Goal: Task Accomplishment & Management: Manage account settings

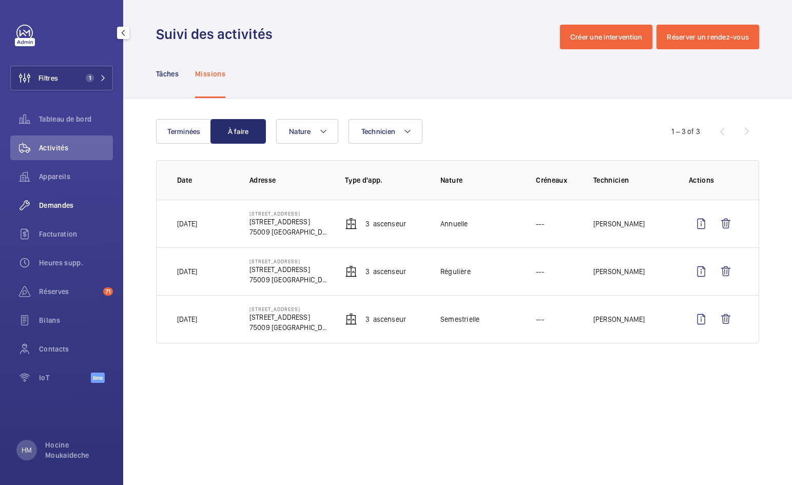
click at [52, 203] on span "Demandes" at bounding box center [76, 205] width 74 height 10
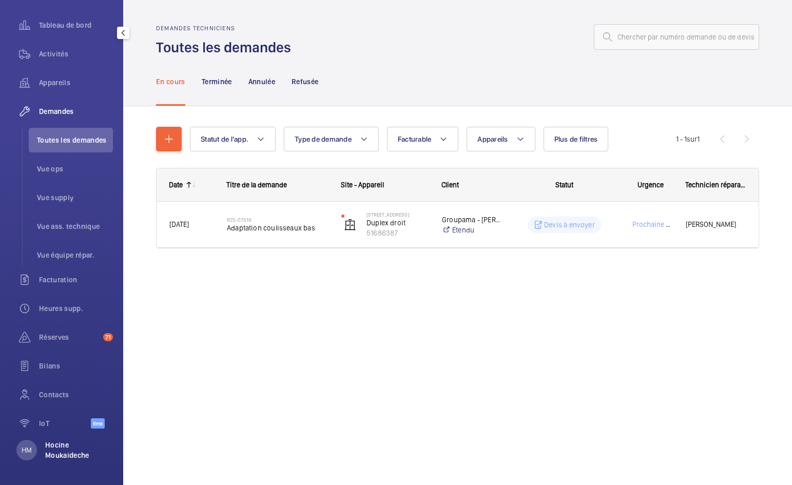
scroll to position [94, 0]
click at [57, 454] on p "Hocine Moukaideche" at bounding box center [76, 450] width 62 height 21
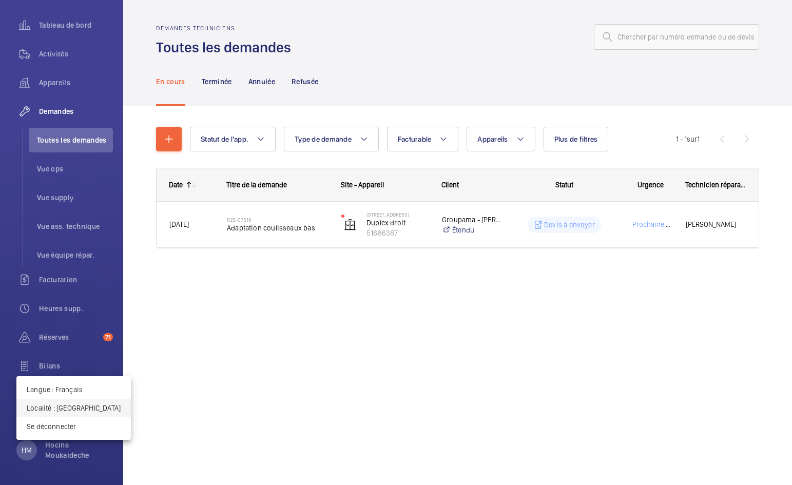
click at [66, 410] on p "Localité : [GEOGRAPHIC_DATA]" at bounding box center [74, 408] width 94 height 10
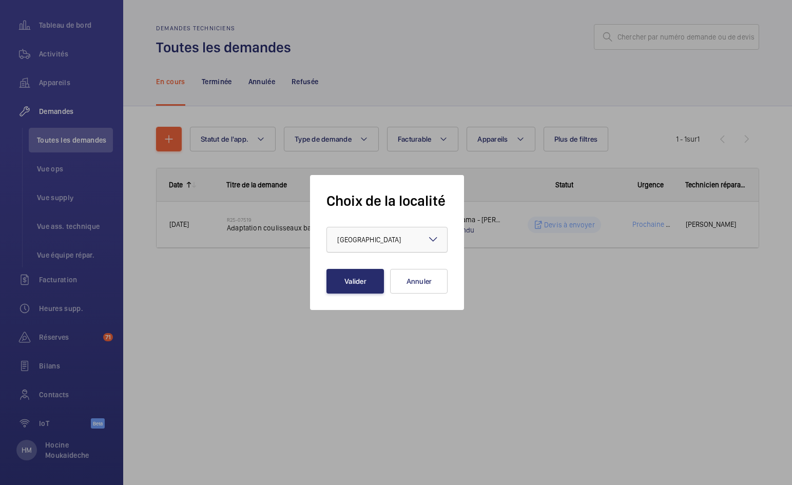
click at [366, 240] on div "× France" at bounding box center [381, 240] width 89 height 10
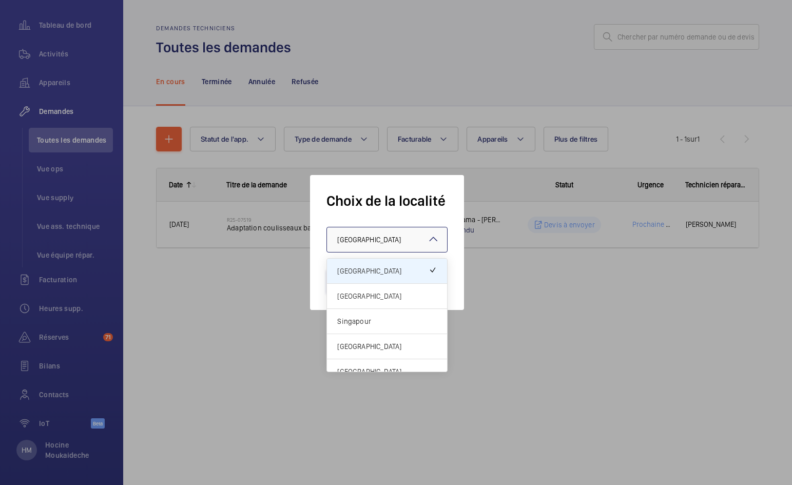
click at [368, 290] on div "[GEOGRAPHIC_DATA]" at bounding box center [387, 296] width 120 height 25
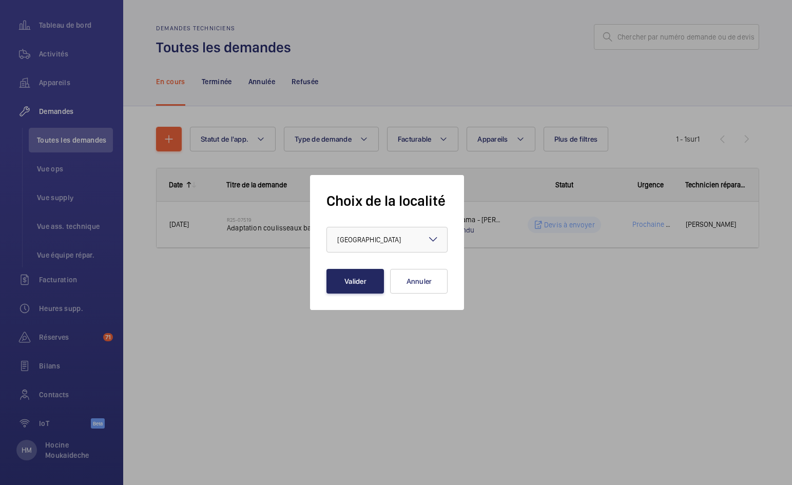
click at [349, 284] on button "Valider" at bounding box center [354, 281] width 57 height 25
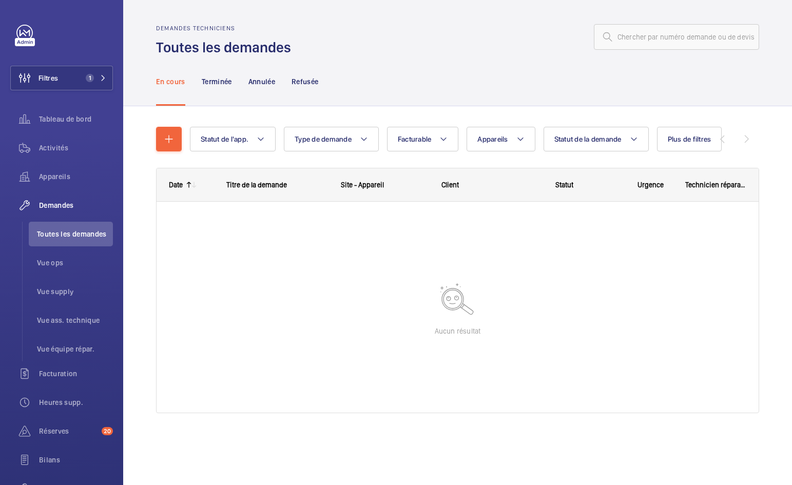
click at [746, 139] on wm-front-pagination "0 - 0 sur 0" at bounding box center [715, 139] width 88 height 25
click at [686, 138] on span "Plus de filtres" at bounding box center [690, 139] width 44 height 8
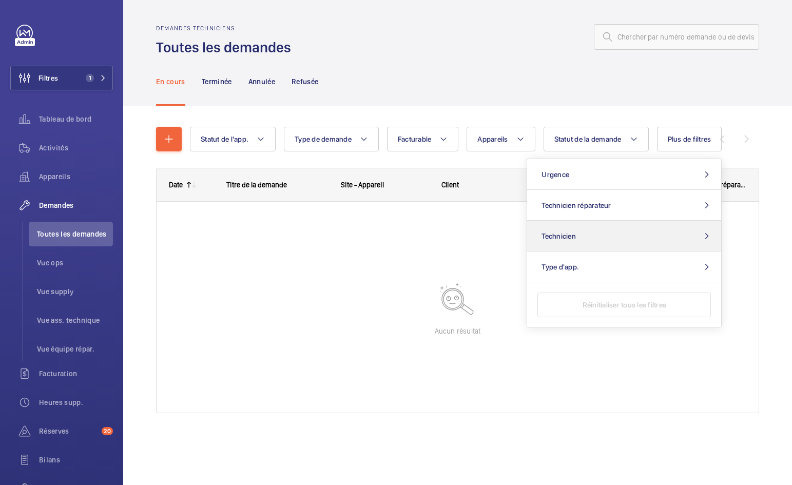
click at [636, 236] on button "Technicien" at bounding box center [624, 236] width 194 height 31
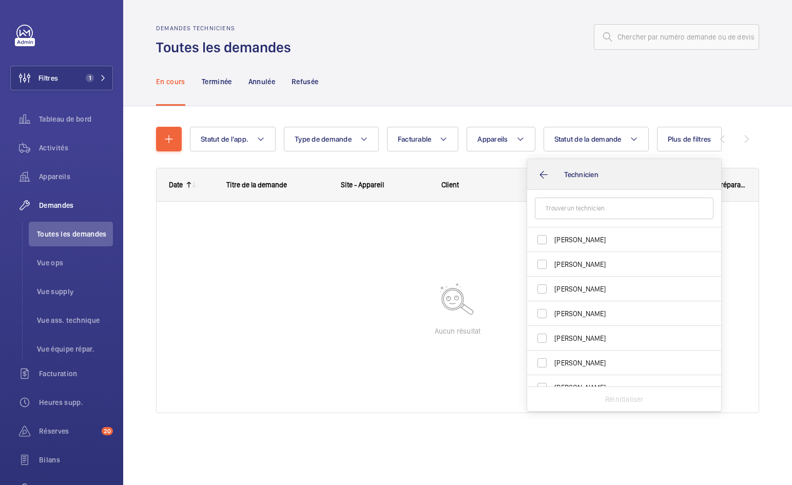
click at [550, 175] on button "Technicien" at bounding box center [624, 174] width 194 height 31
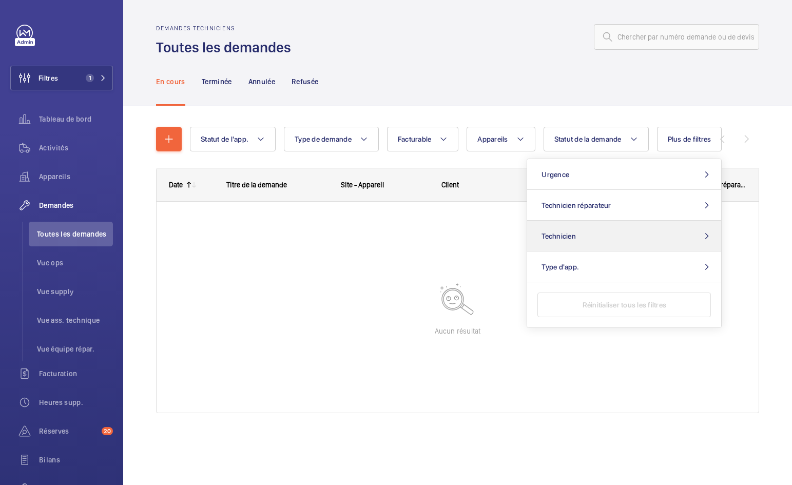
click at [619, 241] on button "Technicien" at bounding box center [624, 236] width 194 height 31
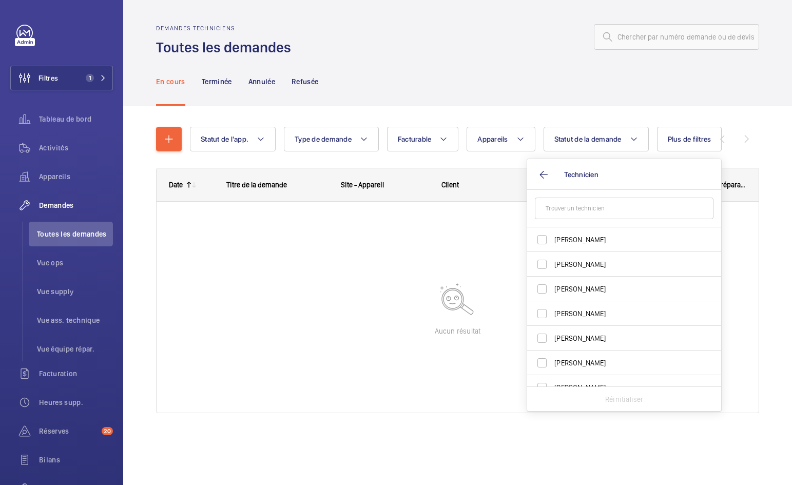
click at [593, 210] on input "text" at bounding box center [624, 209] width 179 height 22
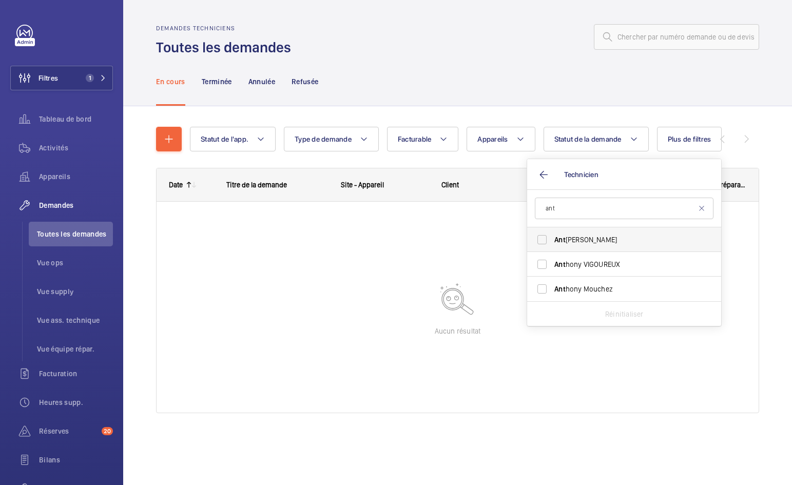
type input "ant"
click at [570, 237] on span "Ant hony Ruane" at bounding box center [624, 240] width 141 height 10
click at [552, 237] on input "Ant hony Ruane" at bounding box center [542, 239] width 21 height 21
checkbox input "true"
click at [547, 101] on div "En cours Terminée Annulée Refusée" at bounding box center [457, 81] width 603 height 49
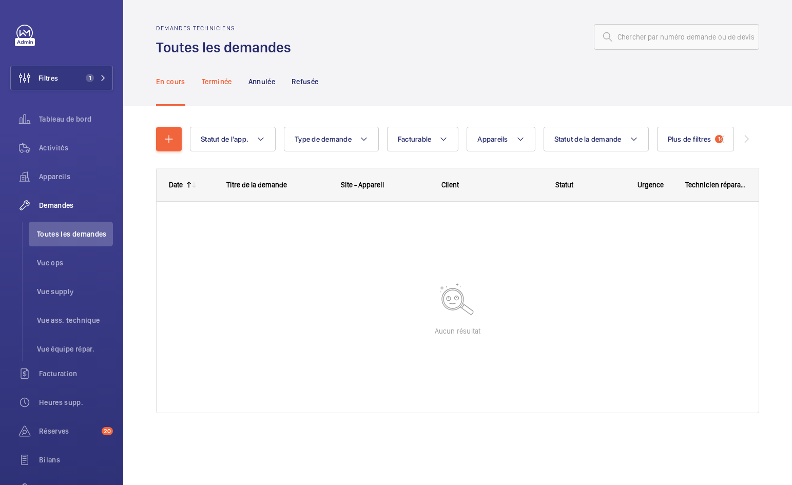
click at [212, 82] on p "Terminée" at bounding box center [217, 81] width 30 height 10
click at [271, 83] on p "Annulée" at bounding box center [261, 81] width 27 height 10
click at [313, 78] on p "Refusée" at bounding box center [304, 81] width 27 height 10
click at [171, 81] on p "En cours" at bounding box center [170, 81] width 29 height 10
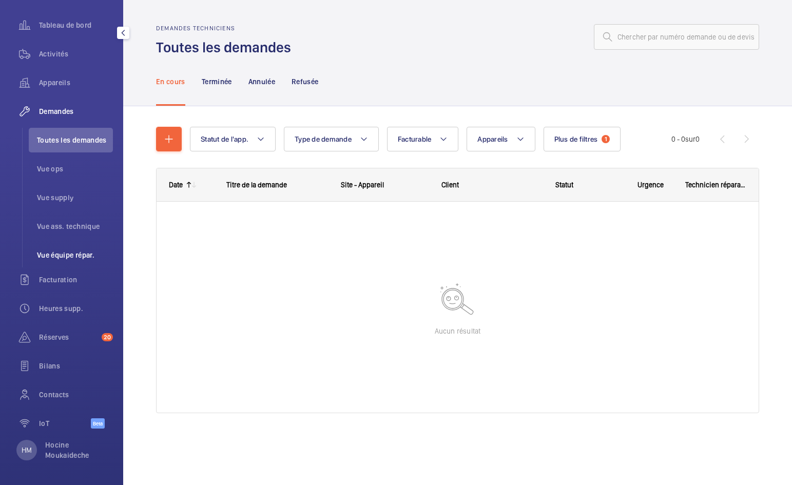
scroll to position [94, 0]
click at [217, 83] on p "Terminée" at bounding box center [217, 81] width 30 height 10
click at [662, 139] on span "Plus de filtres" at bounding box center [650, 139] width 44 height 8
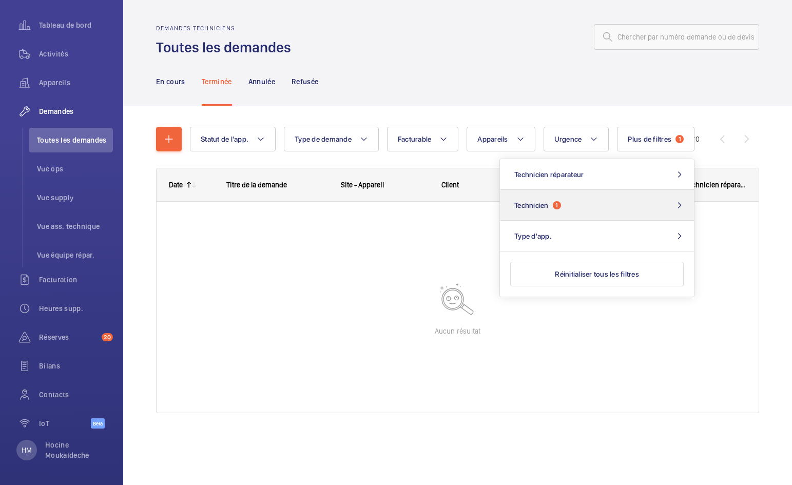
click at [611, 206] on button "Technicien 1" at bounding box center [597, 205] width 194 height 31
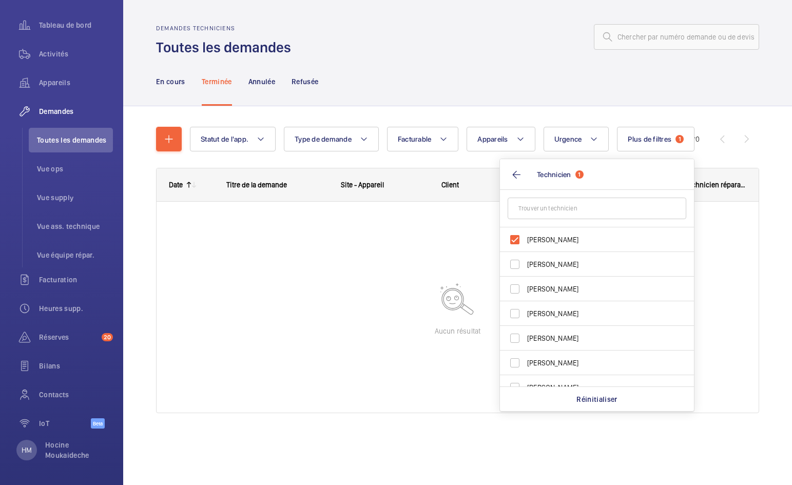
click at [543, 105] on div "En cours Terminée Annulée Refusée" at bounding box center [457, 81] width 603 height 49
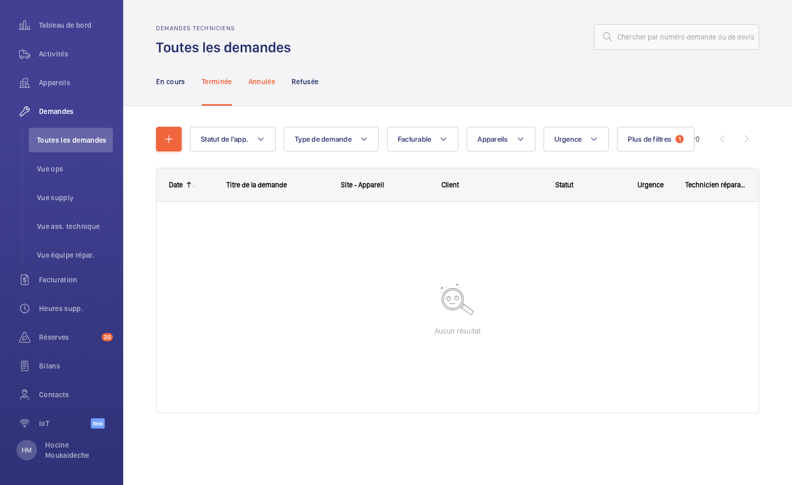
click at [258, 75] on div "Annulée" at bounding box center [261, 81] width 27 height 49
click at [313, 79] on p "Refusée" at bounding box center [304, 81] width 27 height 10
click at [264, 78] on p "Annulée" at bounding box center [261, 81] width 27 height 10
click at [224, 87] on div "Terminée" at bounding box center [217, 81] width 30 height 49
click at [168, 84] on p "En cours" at bounding box center [170, 81] width 29 height 10
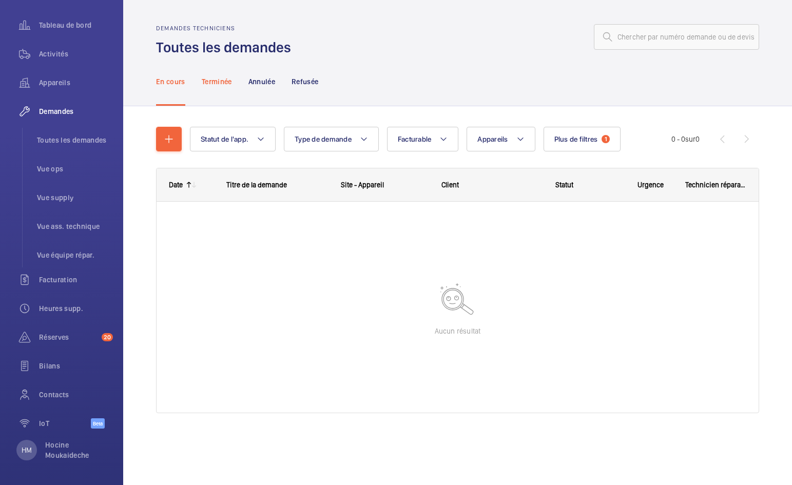
click at [227, 86] on p "Terminée" at bounding box center [217, 81] width 30 height 10
click at [269, 82] on p "Annulée" at bounding box center [261, 81] width 27 height 10
click at [310, 80] on p "Refusée" at bounding box center [304, 81] width 27 height 10
click at [60, 138] on span "Toutes les demandes" at bounding box center [75, 140] width 76 height 10
click at [576, 140] on span "Plus de filtres" at bounding box center [576, 139] width 44 height 8
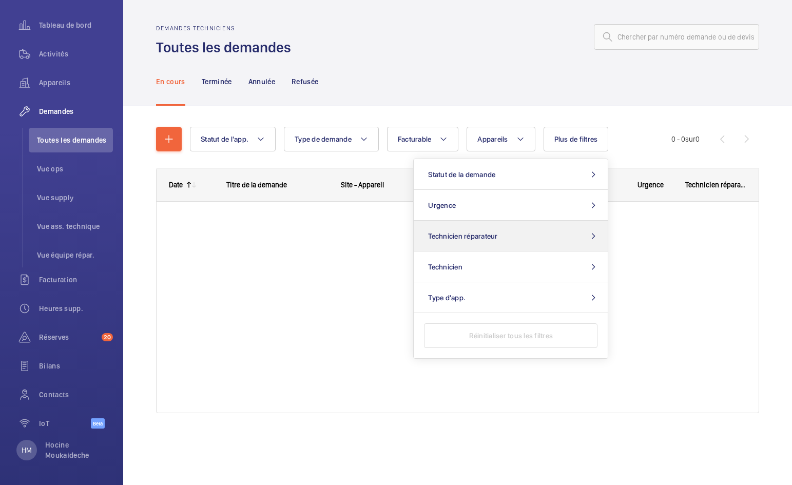
click at [522, 235] on button "Technicien réparateur" at bounding box center [511, 236] width 194 height 31
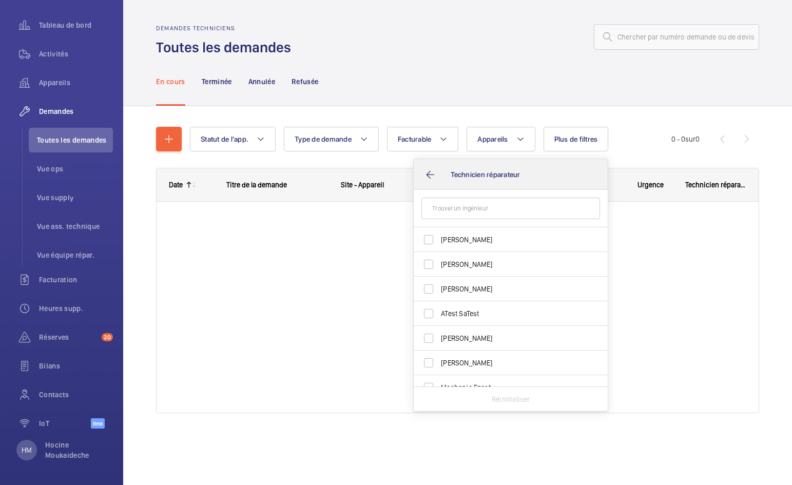
click at [420, 172] on button "Technicien réparateur" at bounding box center [511, 174] width 194 height 31
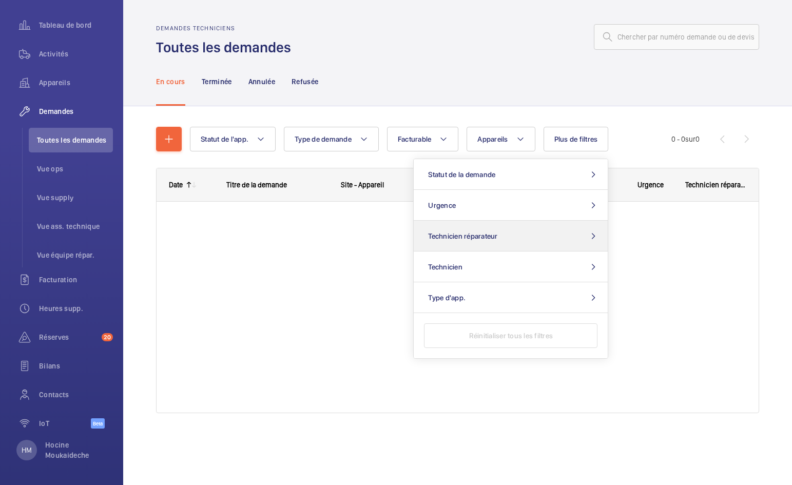
click at [520, 236] on button "Technicien réparateur" at bounding box center [511, 236] width 194 height 31
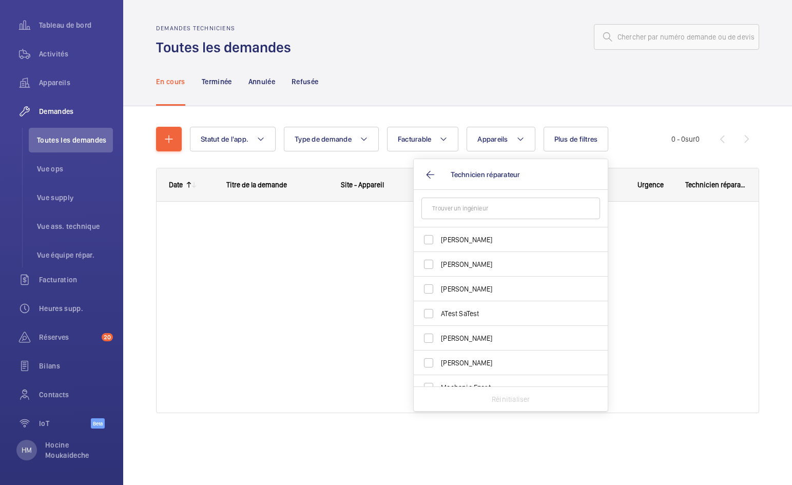
click at [485, 205] on input "text" at bounding box center [510, 209] width 179 height 22
drag, startPoint x: 485, startPoint y: 205, endPoint x: 484, endPoint y: 213, distance: 8.3
click at [484, 213] on input "anti" at bounding box center [510, 209] width 179 height 22
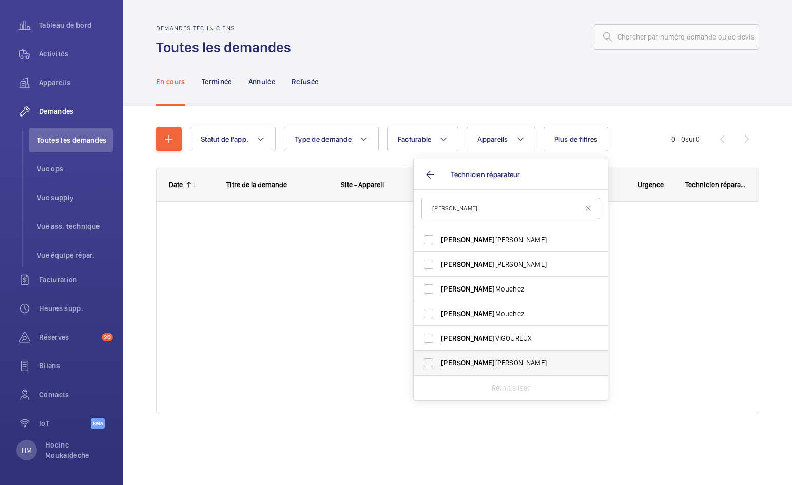
type input "[PERSON_NAME]"
click at [461, 361] on span "[PERSON_NAME]" at bounding box center [468, 363] width 54 height 8
click at [439, 361] on input "[PERSON_NAME]" at bounding box center [428, 363] width 21 height 21
checkbox input "true"
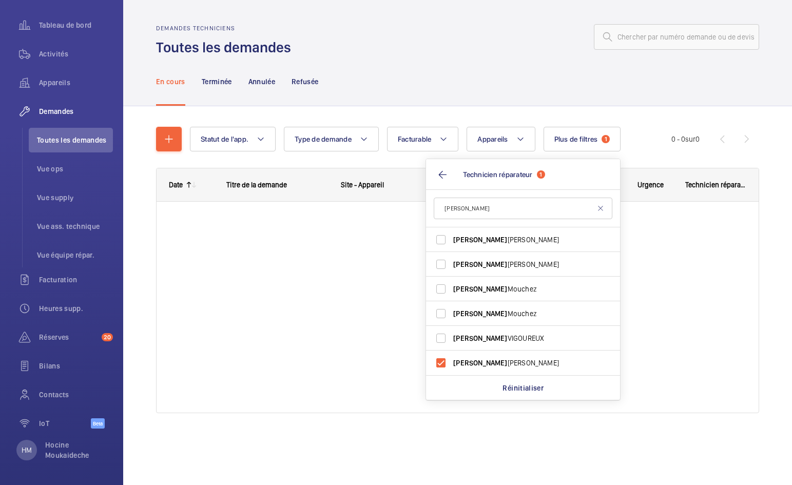
click at [493, 94] on div "En cours Terminée Annulée Refusée" at bounding box center [457, 81] width 603 height 49
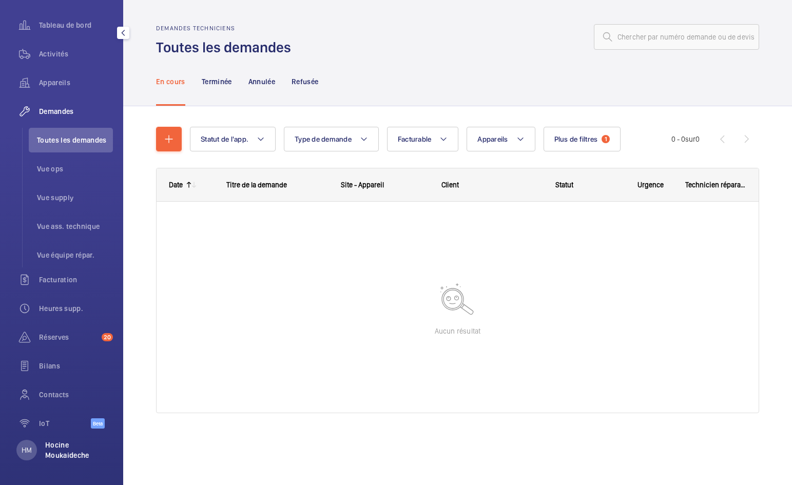
click at [67, 454] on p "Hocine Moukaideche" at bounding box center [76, 450] width 62 height 21
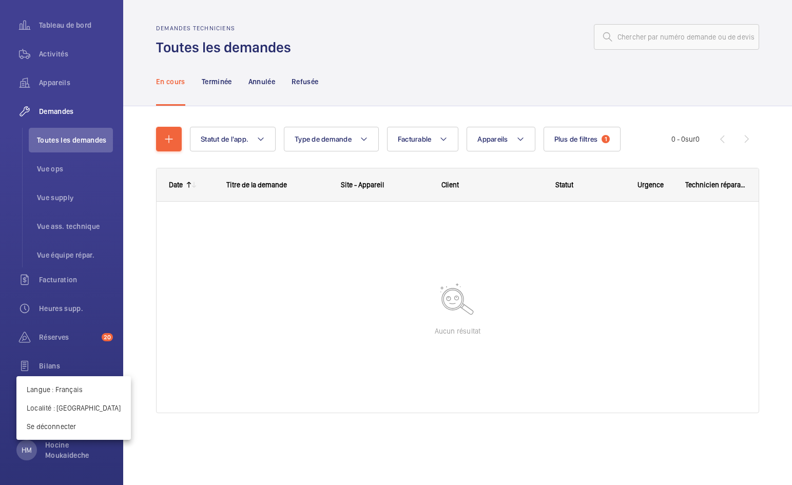
click at [420, 94] on div at bounding box center [396, 242] width 792 height 485
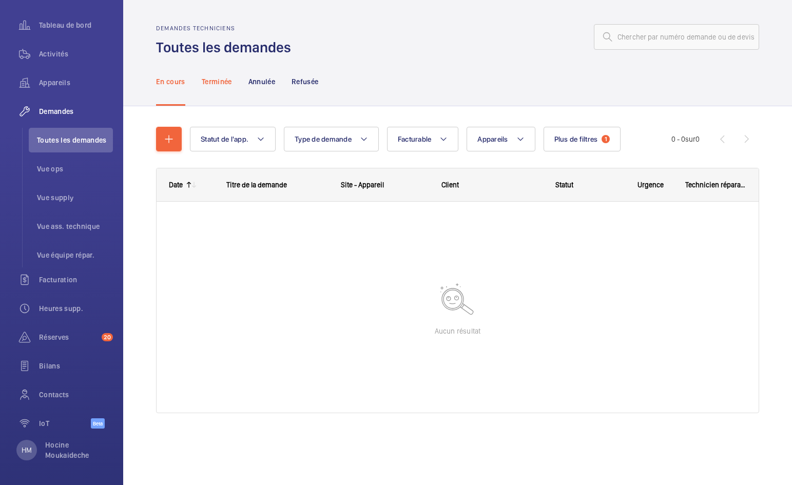
click at [212, 79] on p "Terminée" at bounding box center [217, 81] width 30 height 10
click at [264, 81] on p "Annulée" at bounding box center [261, 81] width 27 height 10
click at [314, 80] on p "Refusée" at bounding box center [304, 81] width 27 height 10
click at [648, 139] on span "Plus de filtres" at bounding box center [650, 139] width 44 height 8
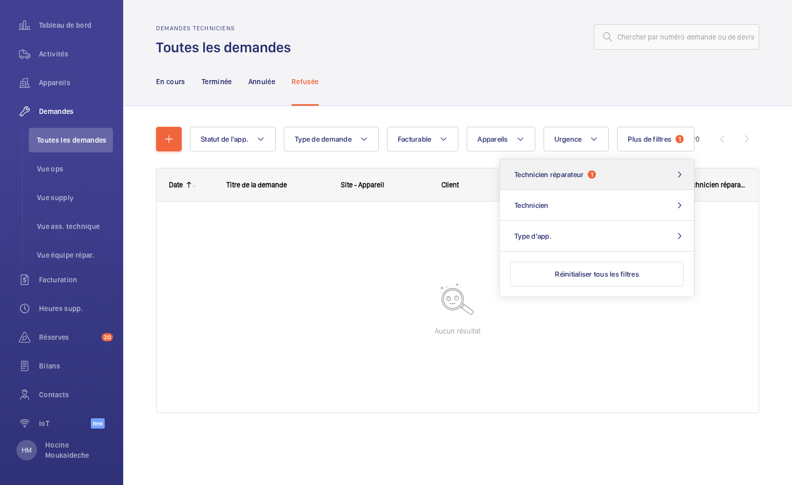
click at [583, 173] on span "Technicien réparateur" at bounding box center [548, 174] width 69 height 8
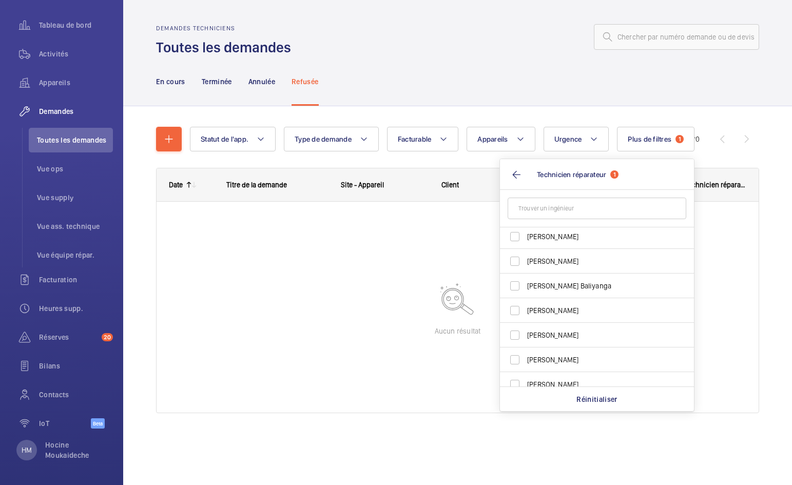
scroll to position [523, 0]
click at [537, 91] on div "En cours Terminée Annulée Refusée" at bounding box center [457, 81] width 603 height 49
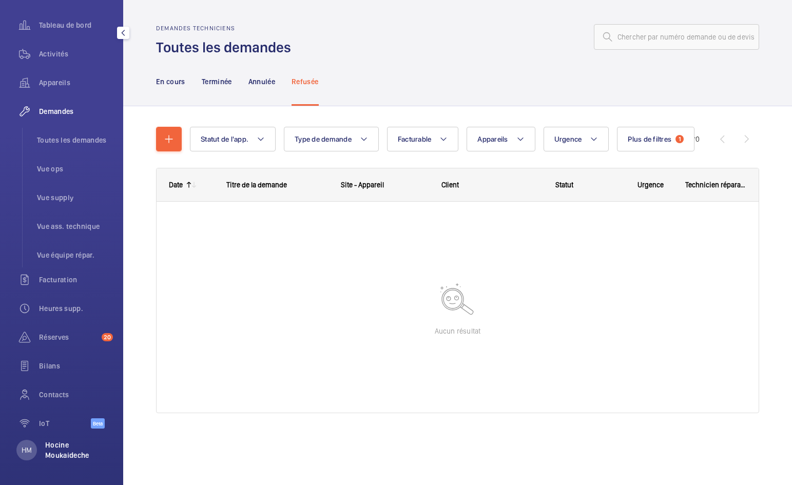
scroll to position [94, 0]
click at [52, 450] on p "Hocine Moukaideche" at bounding box center [76, 450] width 62 height 21
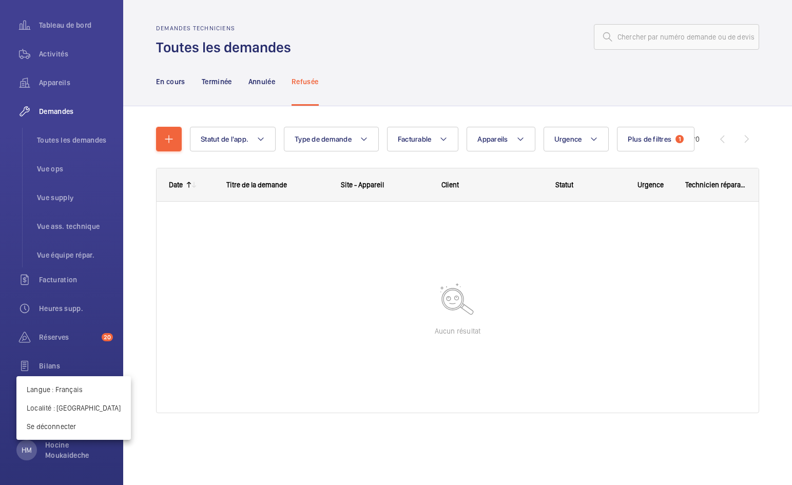
click at [490, 106] on div at bounding box center [396, 242] width 792 height 485
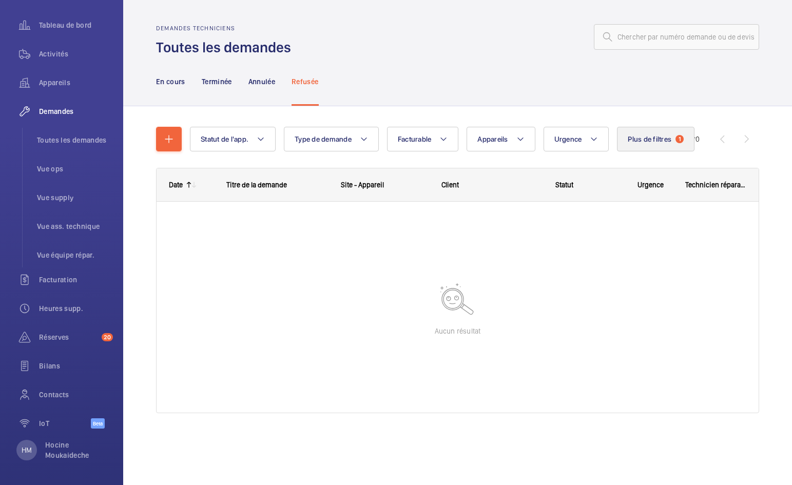
click at [666, 135] on span "Plus de filtres" at bounding box center [650, 139] width 44 height 8
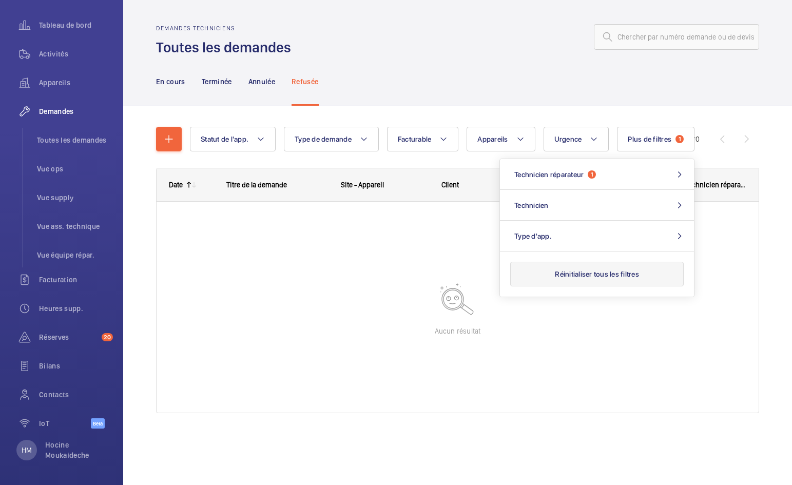
click at [602, 272] on button "Réinitialiser tous les filtres" at bounding box center [596, 274] width 173 height 25
drag, startPoint x: 549, startPoint y: 89, endPoint x: 470, endPoint y: 104, distance: 80.4
click at [549, 89] on div "En cours Terminée Annulée Refusée" at bounding box center [457, 81] width 603 height 49
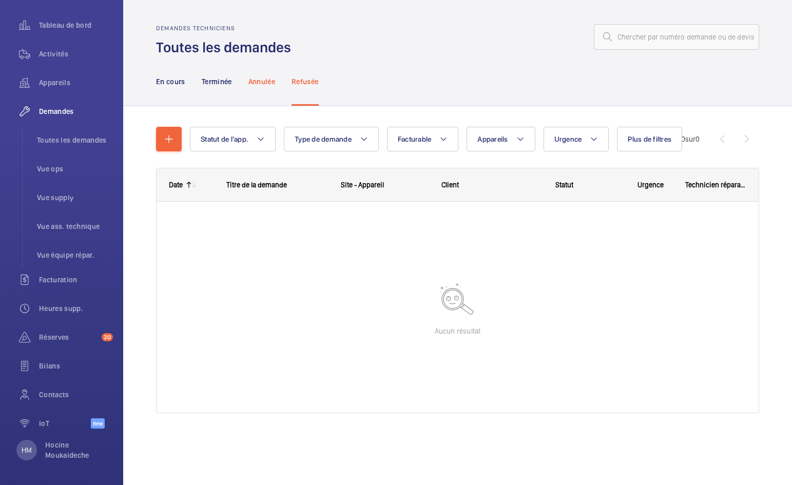
click at [272, 83] on p "Annulée" at bounding box center [261, 81] width 27 height 10
click at [222, 80] on p "Terminée" at bounding box center [217, 81] width 30 height 10
click at [163, 81] on p "En cours" at bounding box center [170, 81] width 29 height 10
click at [695, 92] on div "En cours Terminée Annulée Refusée" at bounding box center [457, 81] width 603 height 49
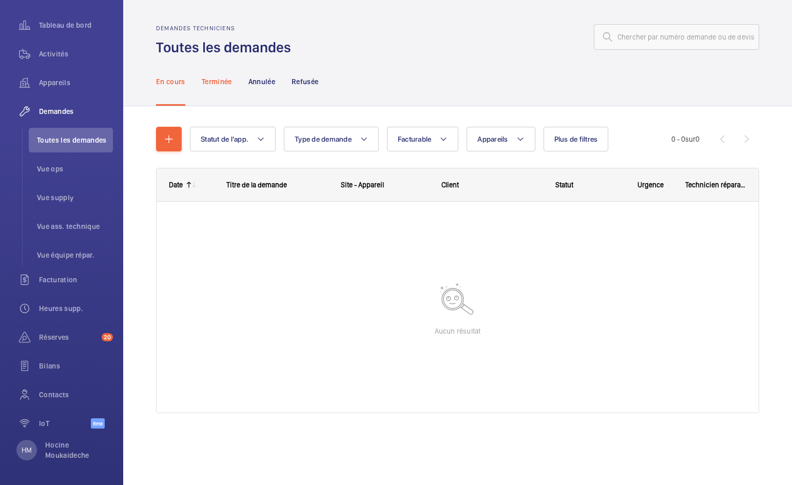
click at [208, 80] on p "Terminée" at bounding box center [217, 81] width 30 height 10
click at [265, 81] on p "Annulée" at bounding box center [261, 81] width 27 height 10
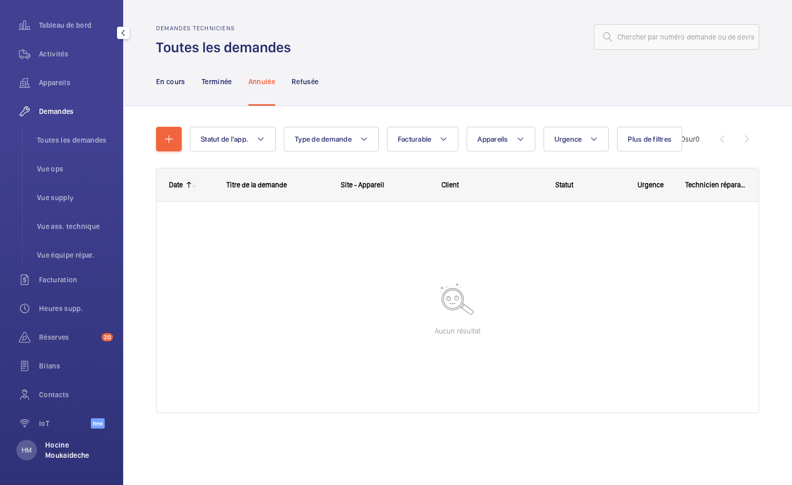
click at [57, 455] on p "Hocine Moukaideche" at bounding box center [76, 450] width 62 height 21
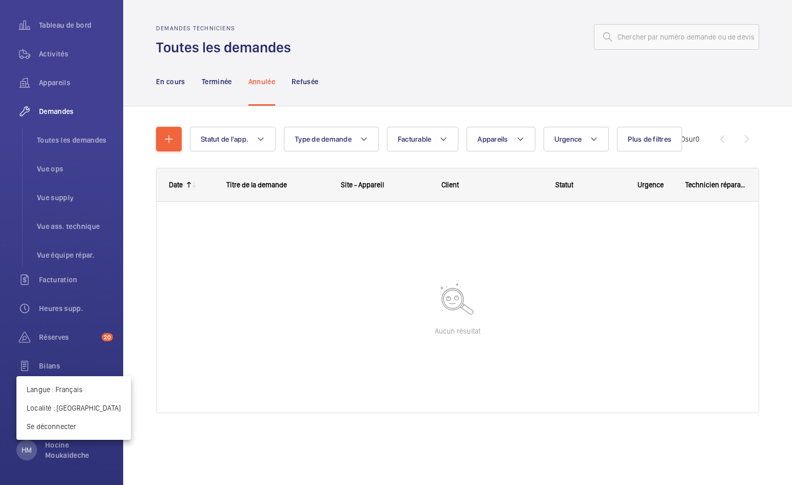
click at [57, 455] on div at bounding box center [396, 242] width 792 height 485
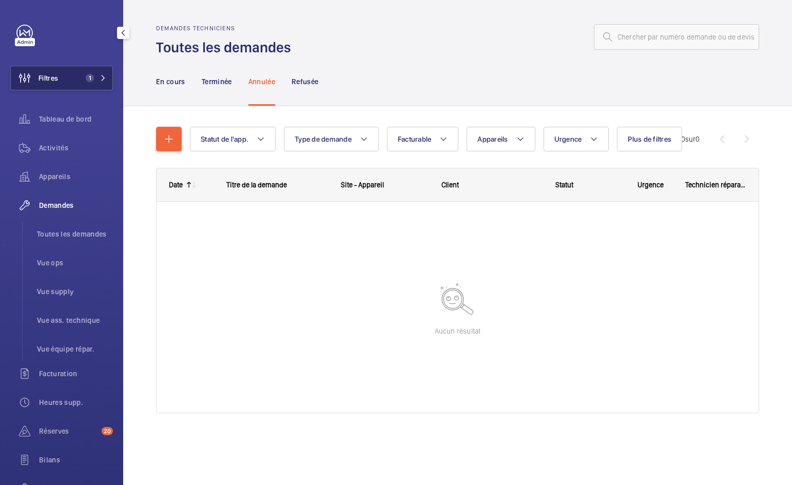
click at [70, 73] on button "Filtres 1" at bounding box center [61, 78] width 103 height 25
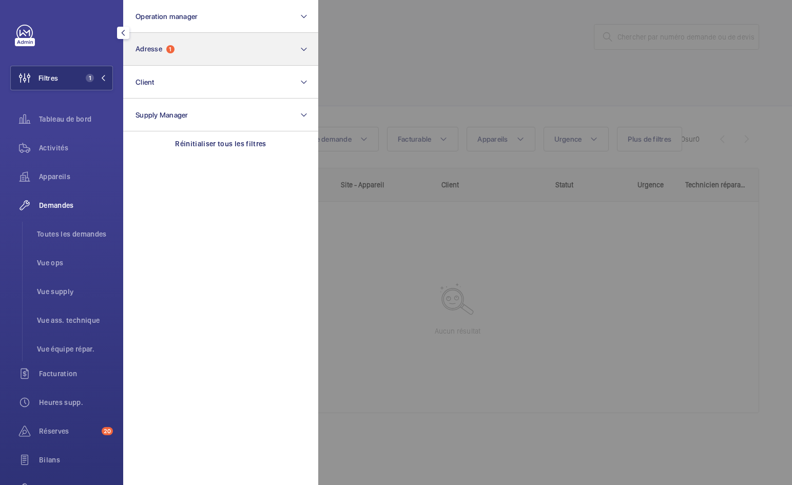
click at [229, 51] on button "Adresse 1" at bounding box center [220, 49] width 195 height 33
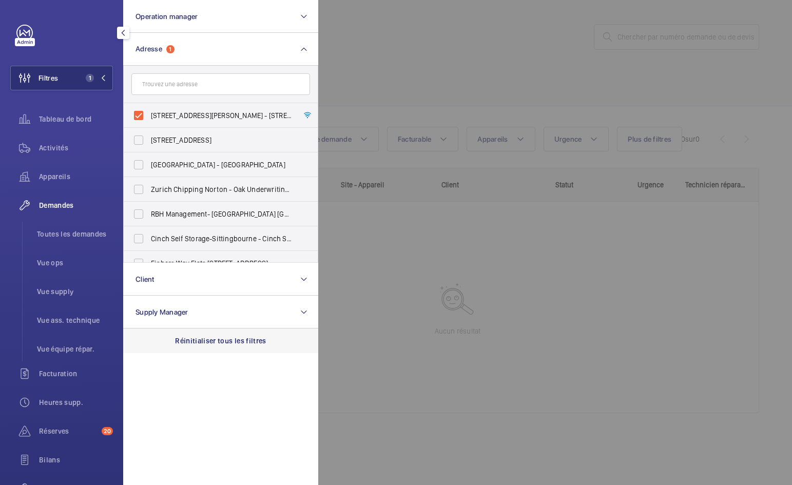
click at [202, 338] on p "Réinitialiser tous les filtres" at bounding box center [220, 341] width 91 height 10
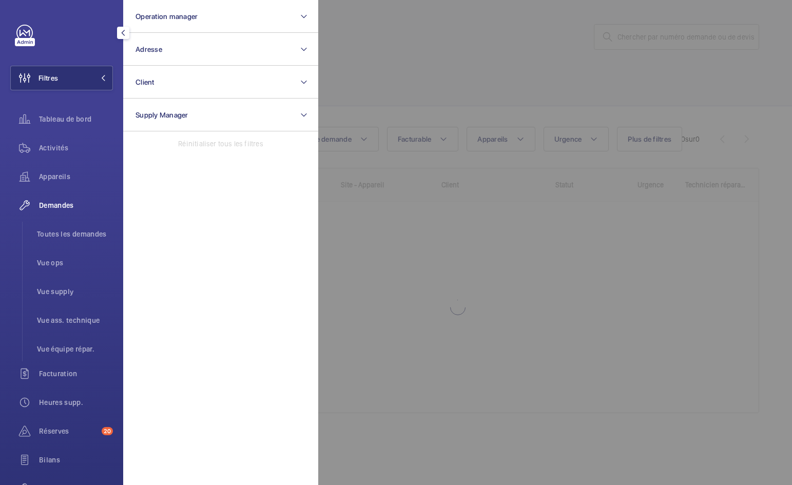
click at [371, 53] on div at bounding box center [714, 242] width 792 height 485
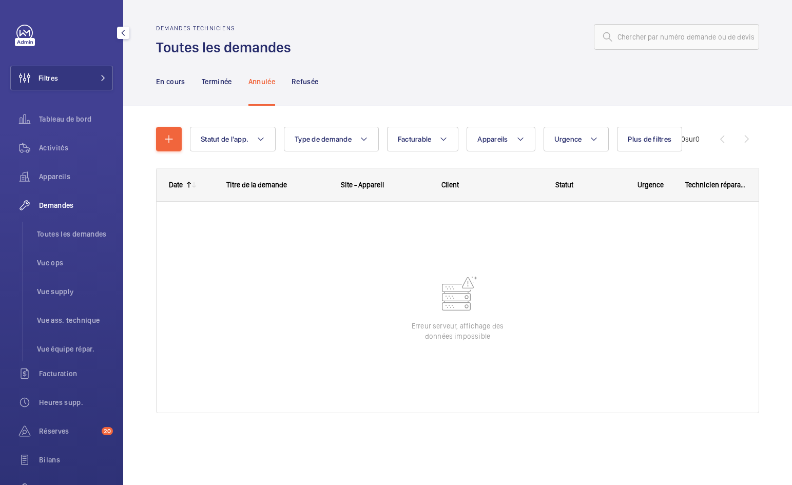
click at [123, 36] on mat-icon "button" at bounding box center [123, 33] width 12 height 8
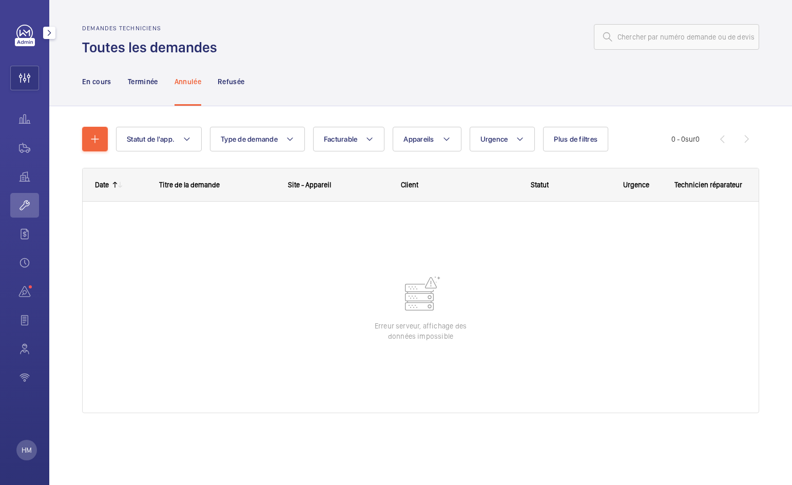
click at [50, 31] on mat-icon "button" at bounding box center [49, 33] width 12 height 8
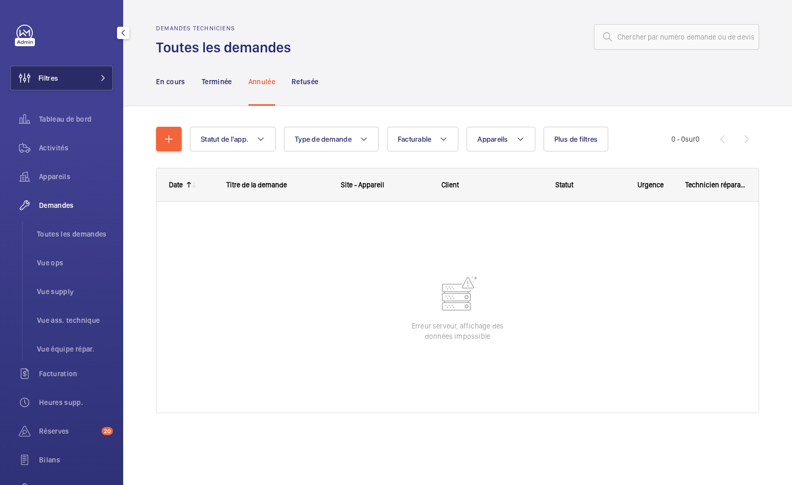
click at [81, 77] on button "Filtres" at bounding box center [61, 78] width 103 height 25
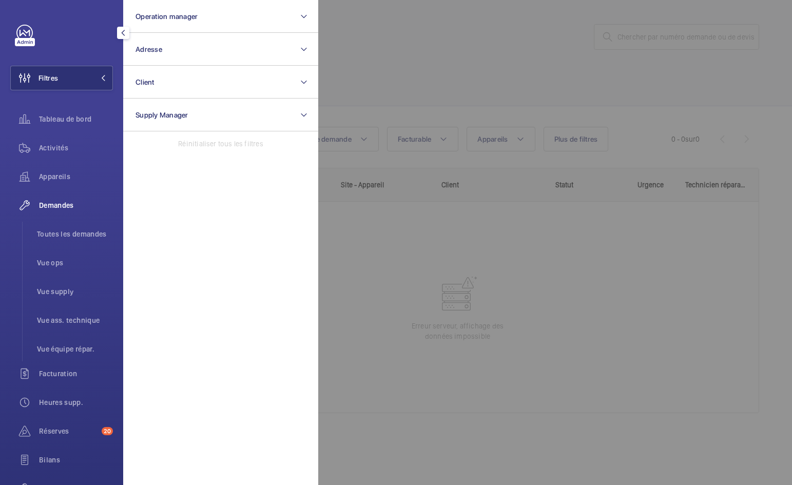
click at [121, 29] on mat-icon "button" at bounding box center [123, 33] width 12 height 8
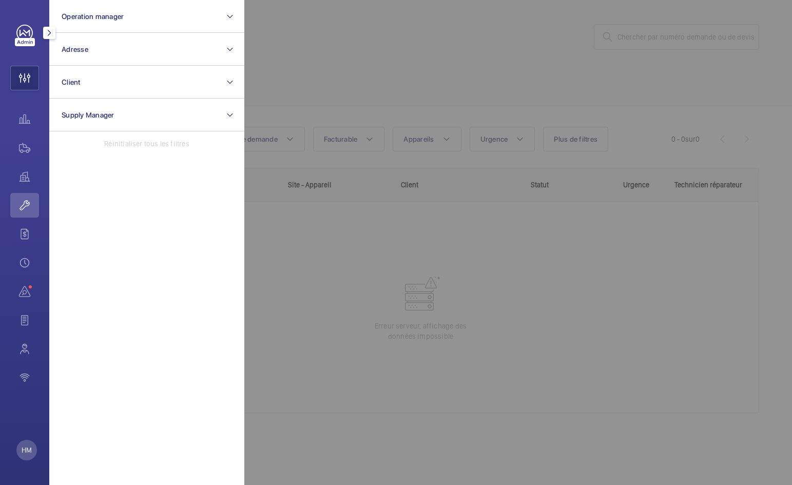
click at [412, 104] on div at bounding box center [640, 242] width 792 height 485
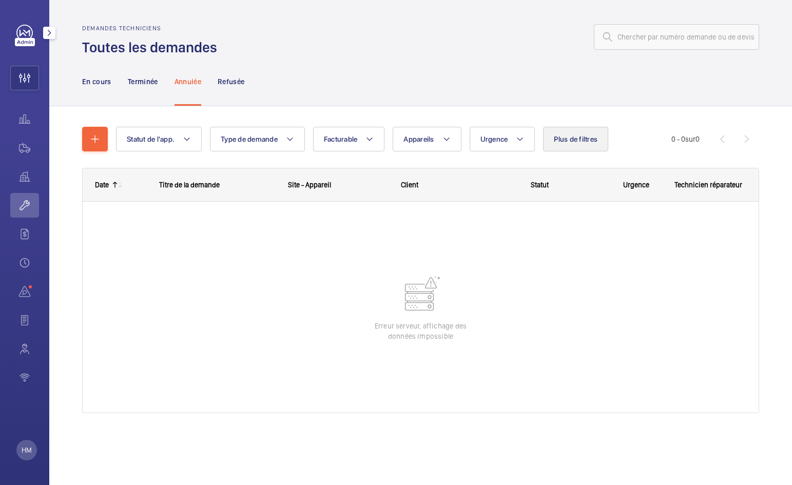
drag, startPoint x: 577, startPoint y: 134, endPoint x: 584, endPoint y: 139, distance: 8.3
click at [577, 134] on button "Plus de filtres" at bounding box center [575, 139] width 65 height 25
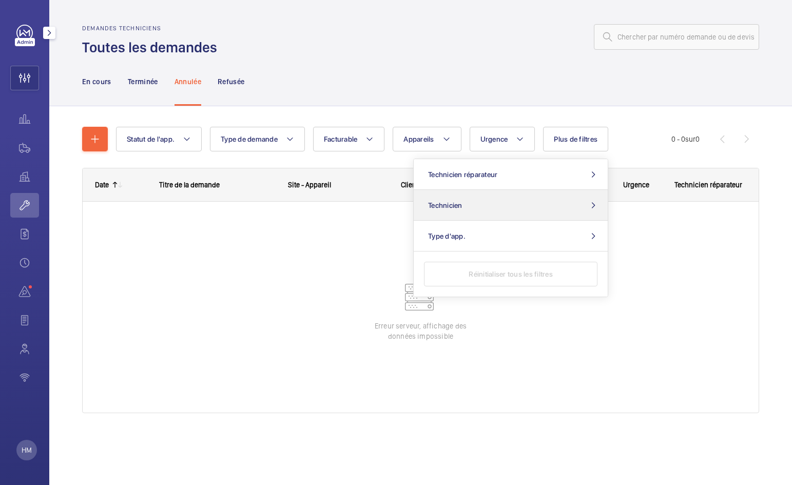
click at [501, 203] on button "Technicien" at bounding box center [511, 205] width 194 height 31
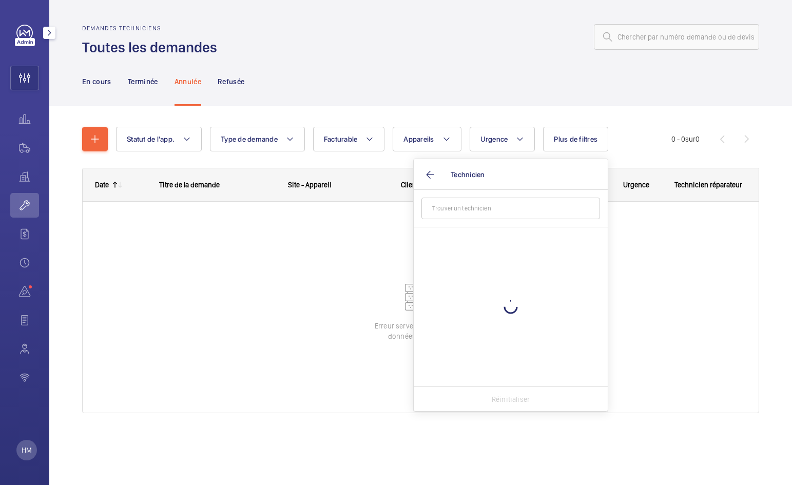
click at [491, 215] on input "text" at bounding box center [510, 209] width 179 height 22
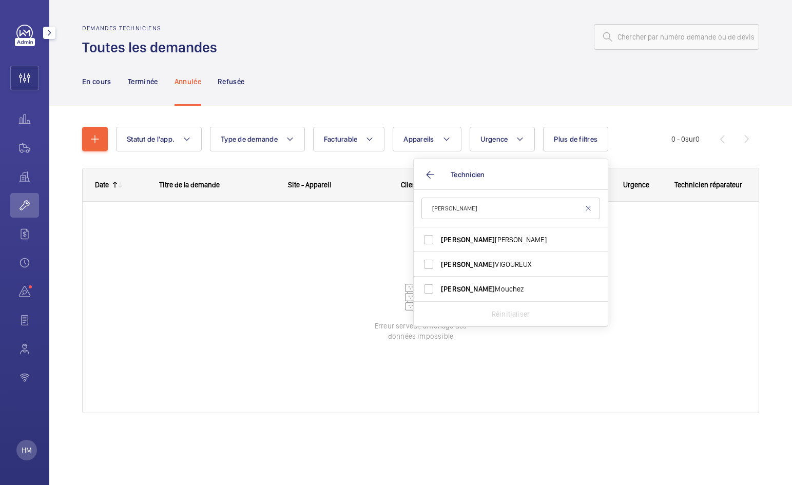
type input "[PERSON_NAME]"
click at [428, 104] on div "En cours Terminée Annulée Refusée" at bounding box center [420, 81] width 677 height 49
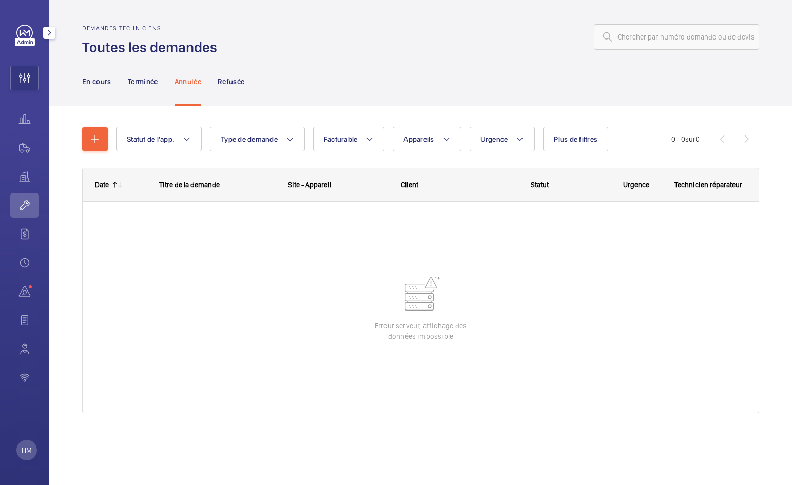
click at [51, 29] on mat-icon "button" at bounding box center [49, 33] width 12 height 8
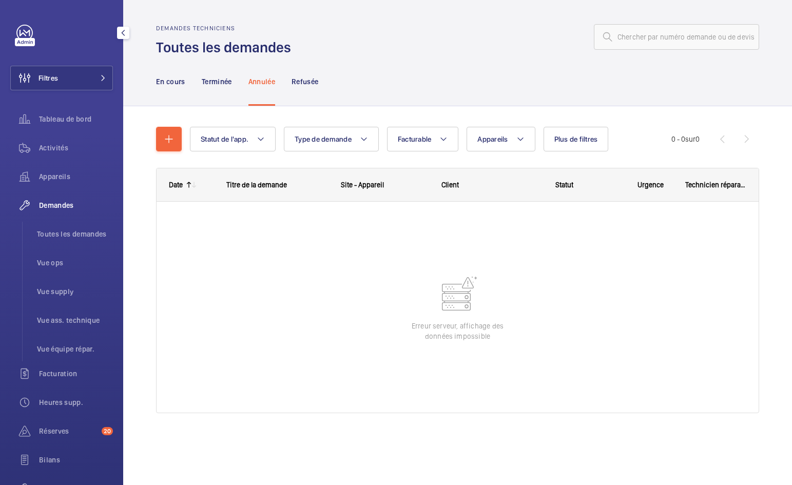
click at [124, 32] on mat-icon "button" at bounding box center [123, 33] width 12 height 8
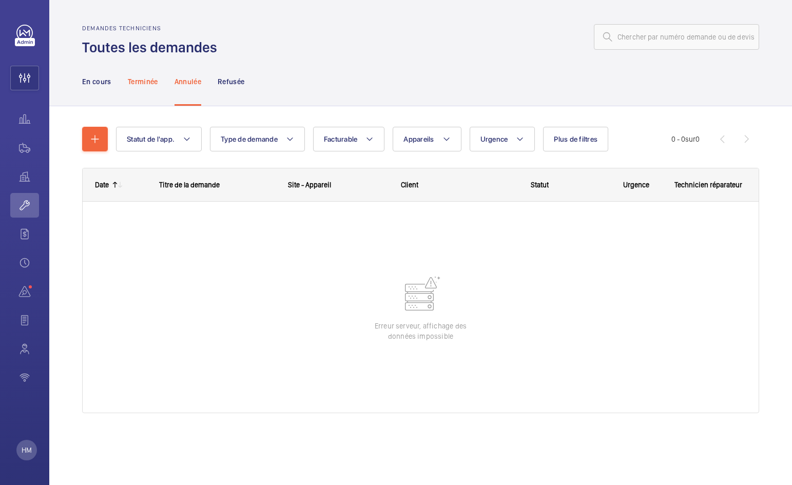
click at [142, 85] on p "Terminée" at bounding box center [143, 81] width 30 height 10
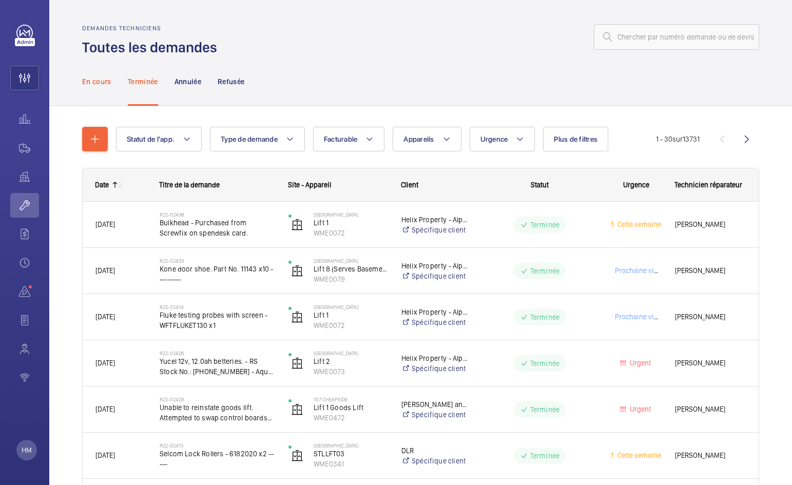
click at [98, 85] on p "En cours" at bounding box center [96, 81] width 29 height 10
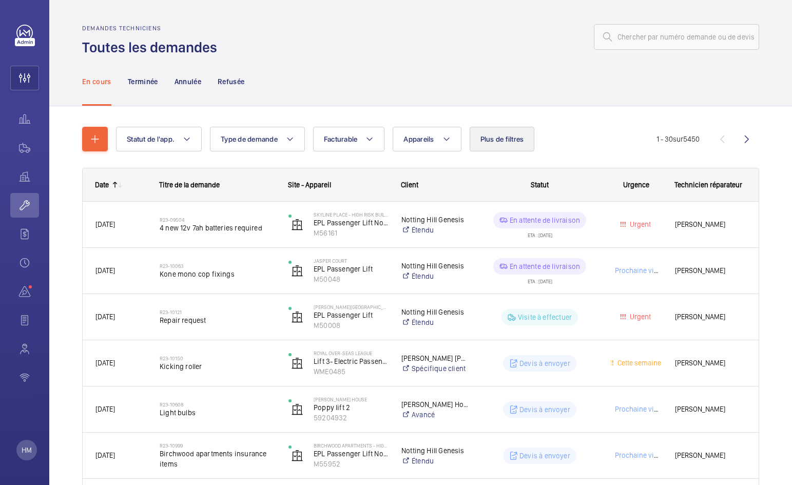
click at [501, 138] on span "Plus de filtres" at bounding box center [502, 139] width 44 height 8
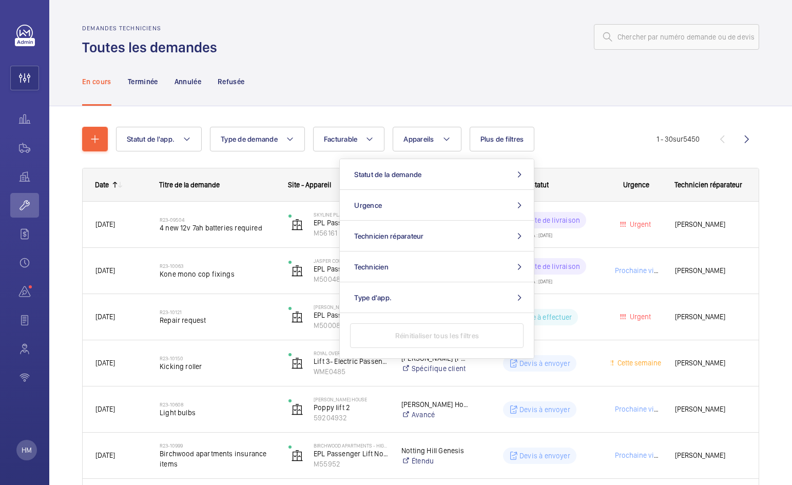
drag, startPoint x: 439, startPoint y: 270, endPoint x: 595, endPoint y: 289, distance: 157.7
click at [439, 270] on button "Technicien" at bounding box center [437, 266] width 194 height 31
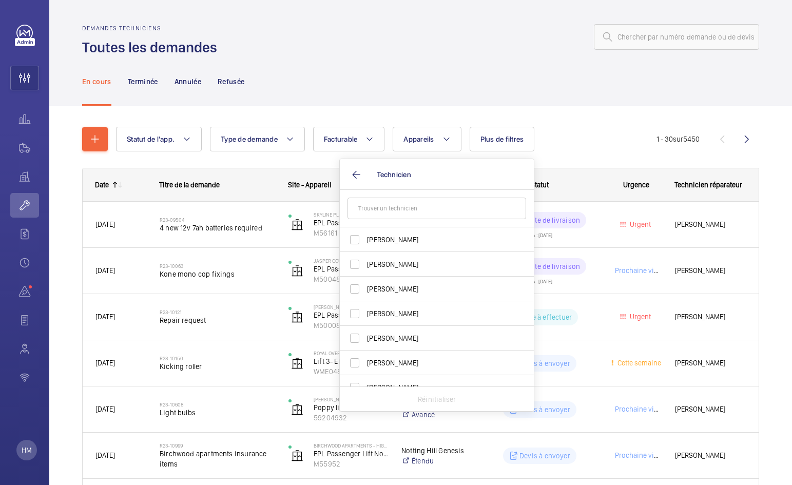
click at [420, 207] on input "text" at bounding box center [436, 209] width 179 height 22
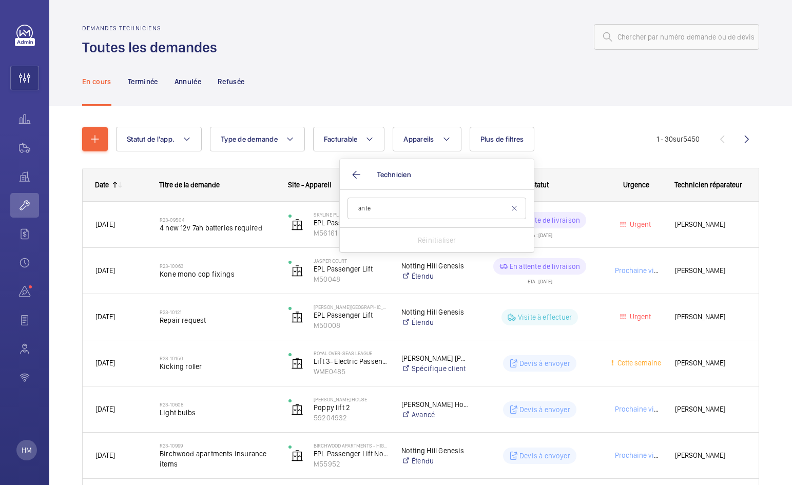
drag, startPoint x: 420, startPoint y: 207, endPoint x: 400, endPoint y: 242, distance: 39.8
click at [400, 242] on div "Réinitialiser" at bounding box center [437, 239] width 194 height 25
click at [391, 203] on input "ante" at bounding box center [436, 209] width 179 height 22
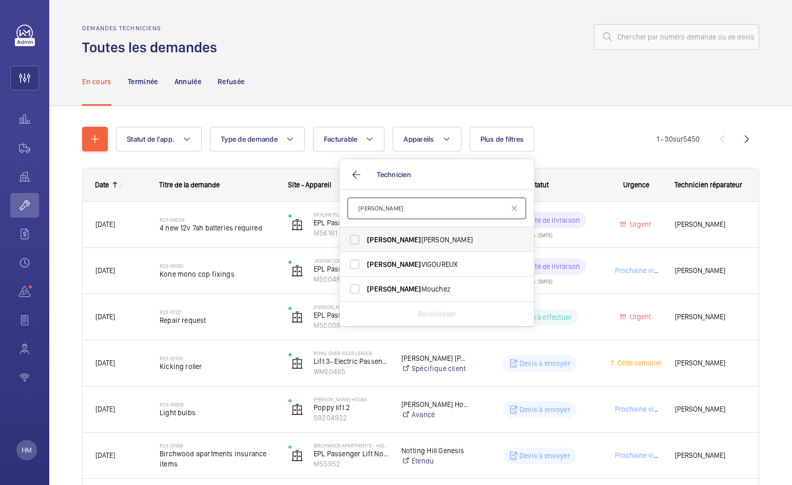
type input "[PERSON_NAME]"
click at [408, 239] on span "[PERSON_NAME]" at bounding box center [437, 240] width 141 height 10
click at [365, 239] on input "[PERSON_NAME]" at bounding box center [354, 239] width 21 height 21
checkbox input "true"
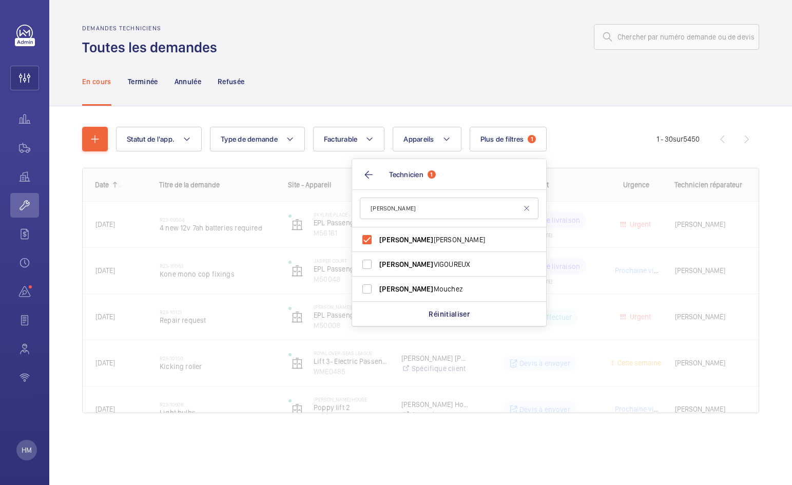
click at [443, 97] on div "En cours Terminée Annulée Refusée" at bounding box center [420, 81] width 677 height 49
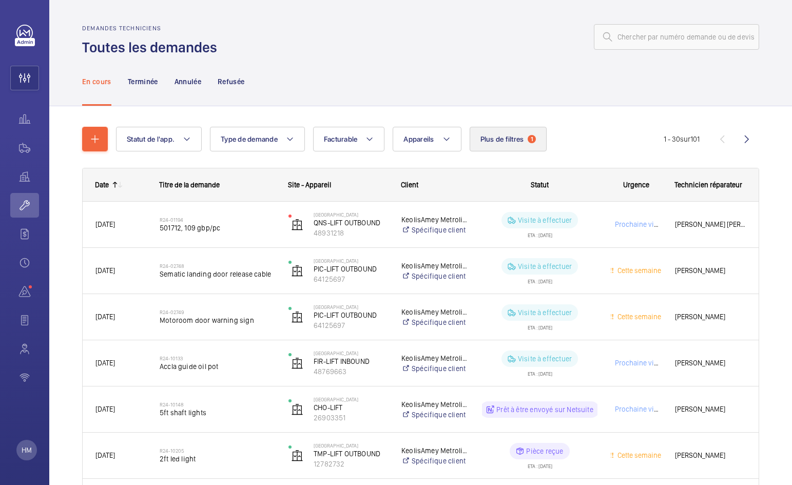
click at [508, 134] on button "Plus de filtres 1" at bounding box center [508, 139] width 77 height 25
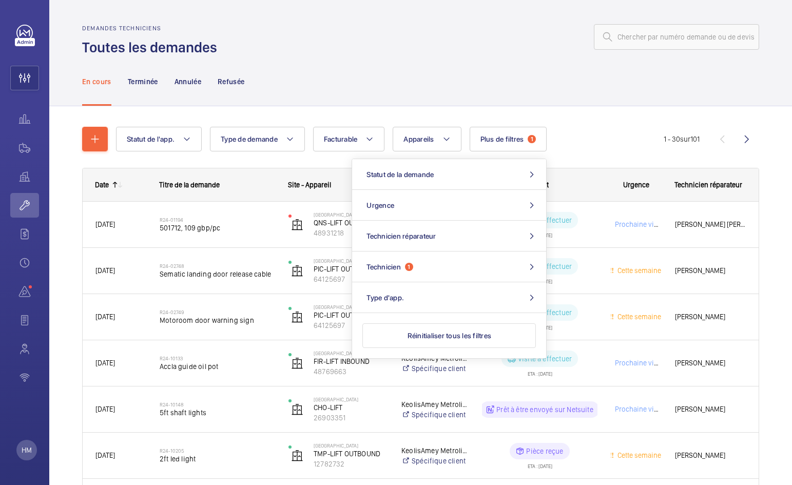
scroll to position [1, 0]
click at [454, 95] on div "En cours Terminée Annulée Refusée" at bounding box center [420, 80] width 677 height 49
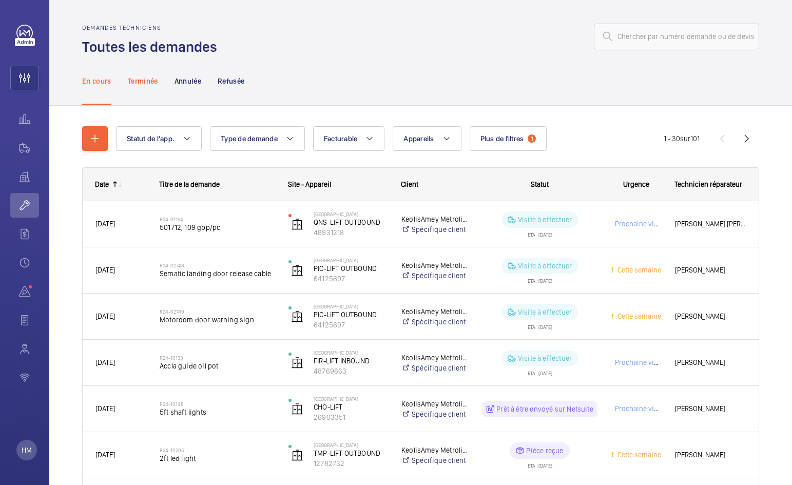
click at [141, 81] on p "Terminée" at bounding box center [143, 81] width 30 height 10
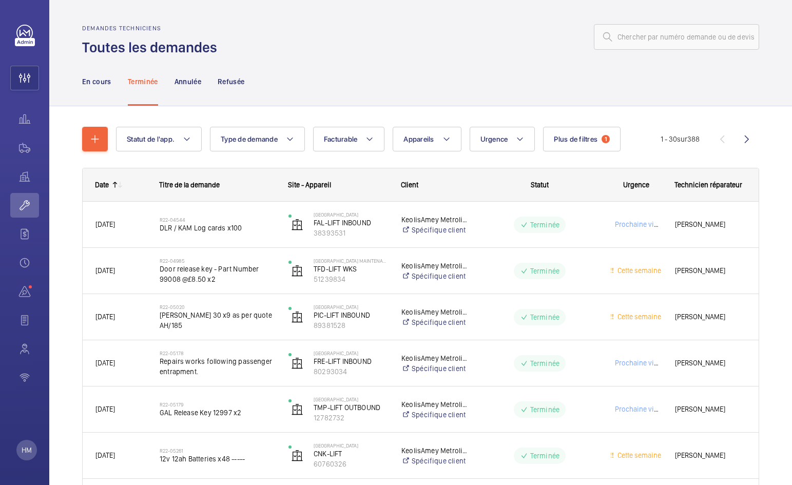
drag, startPoint x: 111, startPoint y: 183, endPoint x: 137, endPoint y: 188, distance: 26.7
click at [111, 183] on div at bounding box center [116, 185] width 15 height 8
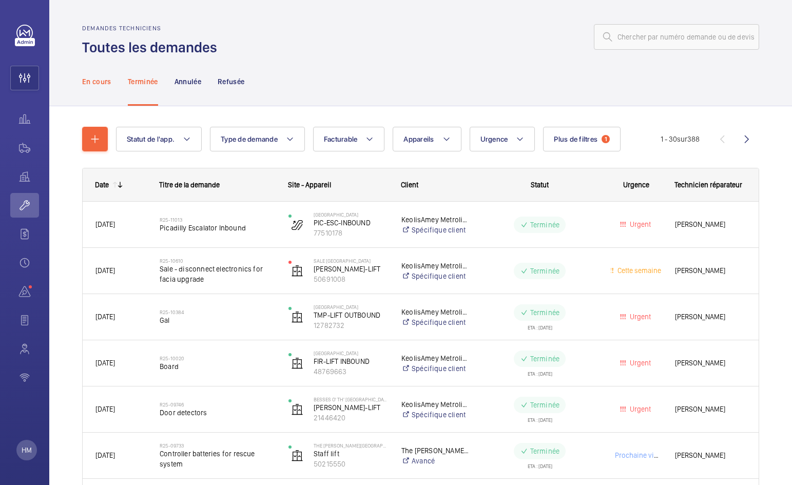
click at [95, 79] on p "En cours" at bounding box center [96, 81] width 29 height 10
